Goal: Understand process/instructions: Learn how to perform a task or action

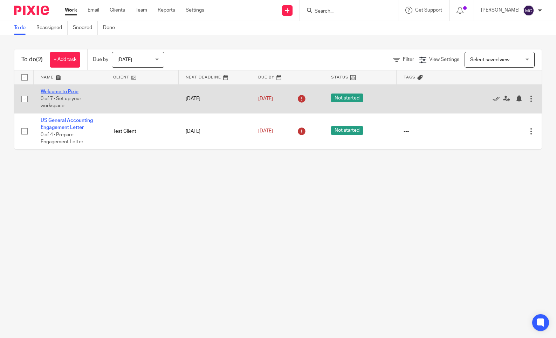
click at [46, 91] on link "Welcome to Pixie" at bounding box center [60, 91] width 38 height 5
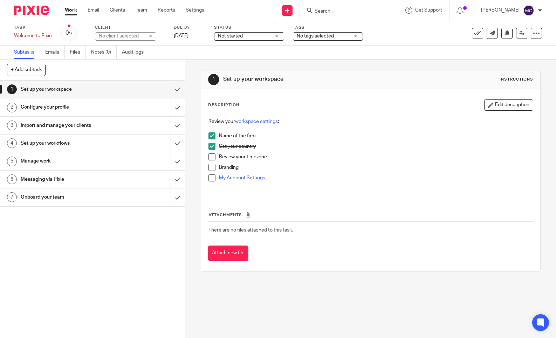
click at [44, 106] on h1 "Configure your profile" at bounding box center [68, 107] width 95 height 11
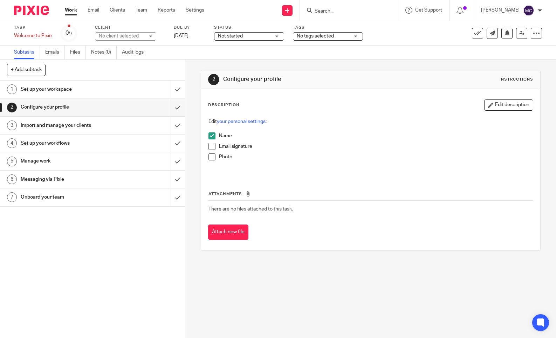
click at [54, 124] on h1 "Import and manage your clients" at bounding box center [68, 125] width 95 height 11
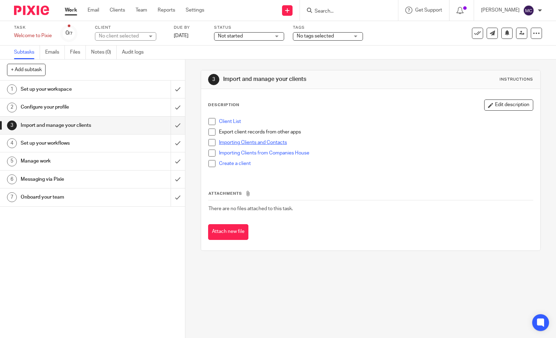
click at [228, 143] on link "Importing Clients and Contacts" at bounding box center [253, 142] width 68 height 5
click at [222, 164] on link "Create a client" at bounding box center [235, 163] width 32 height 5
click at [227, 123] on link "Client List" at bounding box center [230, 121] width 22 height 5
